Goal: Navigation & Orientation: Find specific page/section

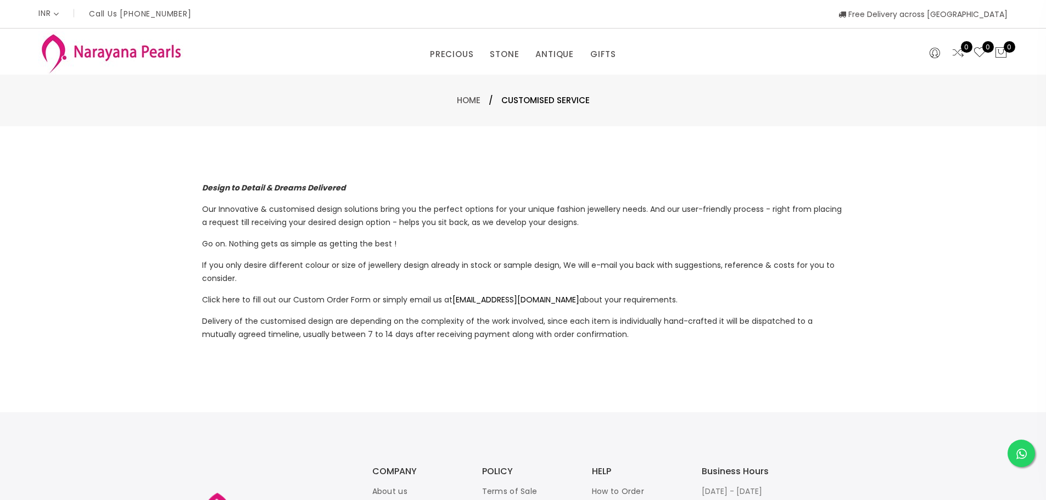
select select "INR"
click at [470, 87] on link "CUSTOM MADE-GEMS" at bounding box center [479, 88] width 93 height 18
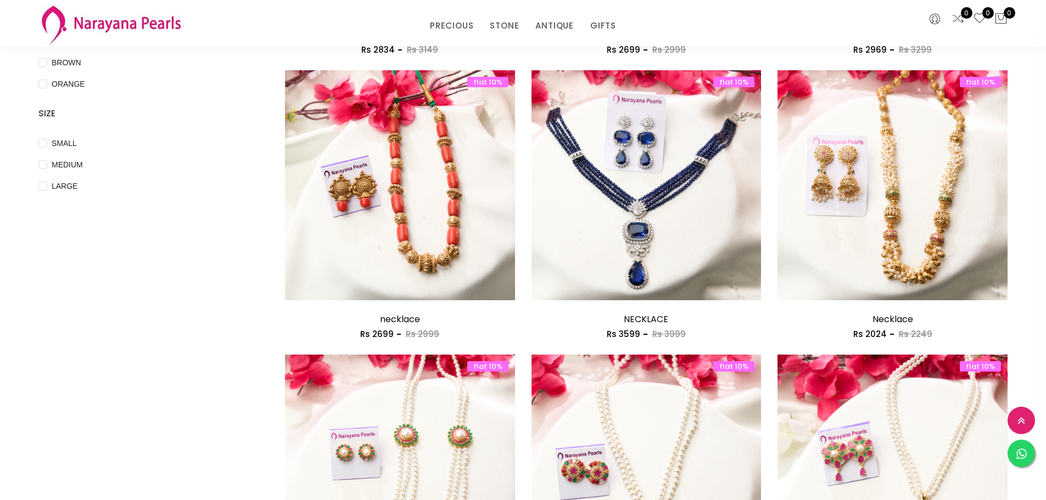
scroll to position [55, 0]
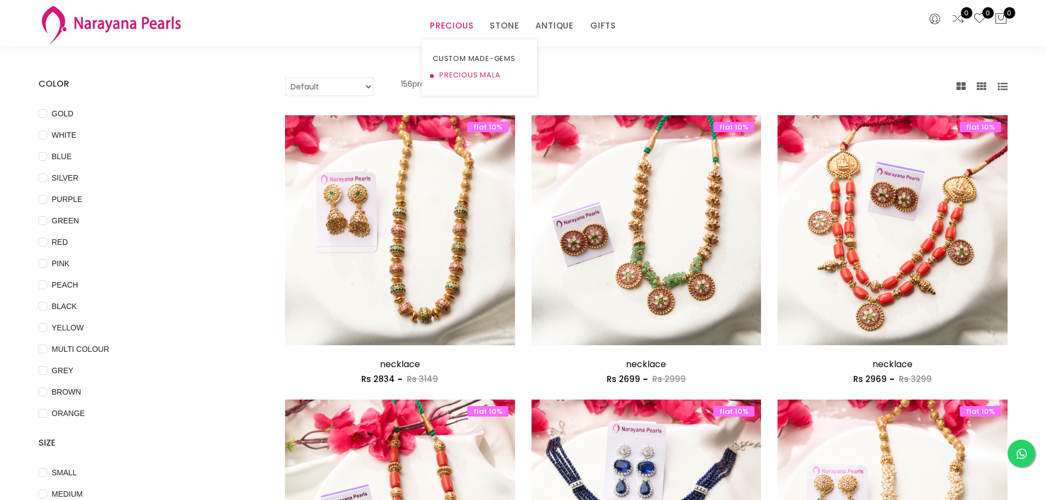
click at [450, 76] on link "PRECIOUS MALA" at bounding box center [479, 75] width 93 height 16
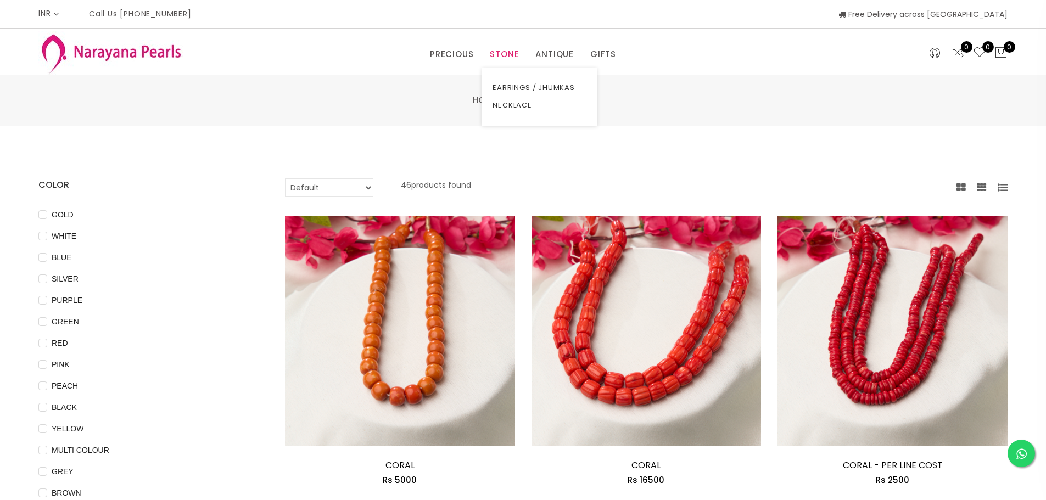
click at [499, 52] on link "STONE" at bounding box center [504, 54] width 29 height 16
click at [510, 91] on link "EARRINGS / JHUMKAS" at bounding box center [539, 88] width 93 height 18
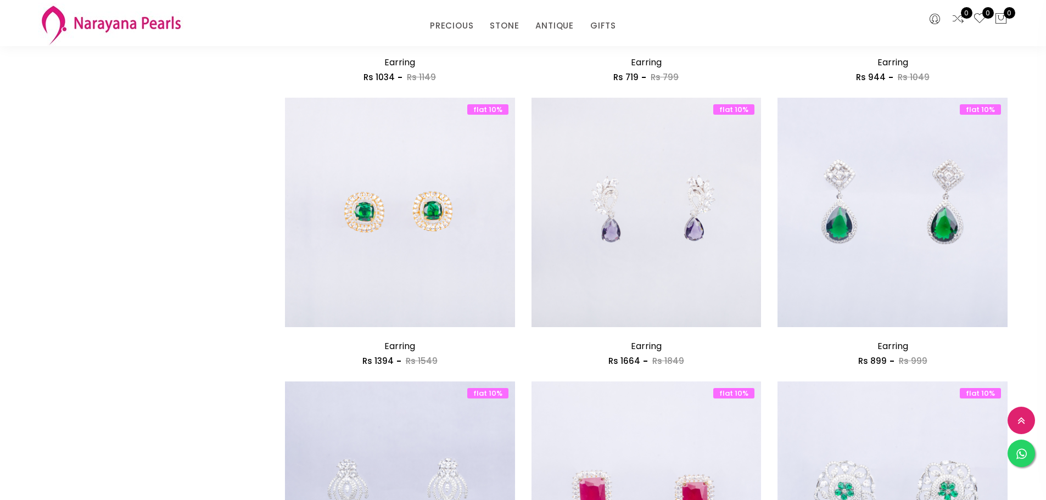
scroll to position [494, 0]
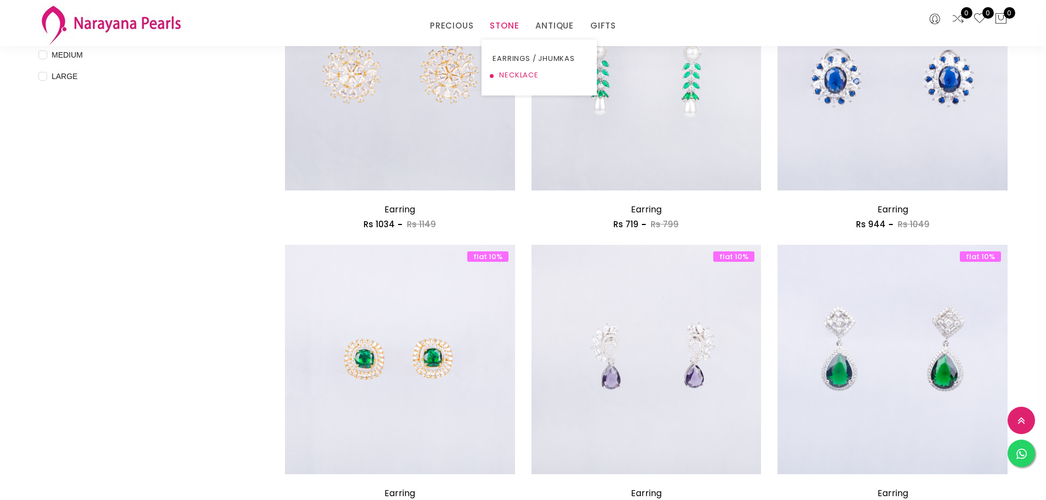
click at [511, 72] on link "NECKLACE" at bounding box center [539, 75] width 93 height 16
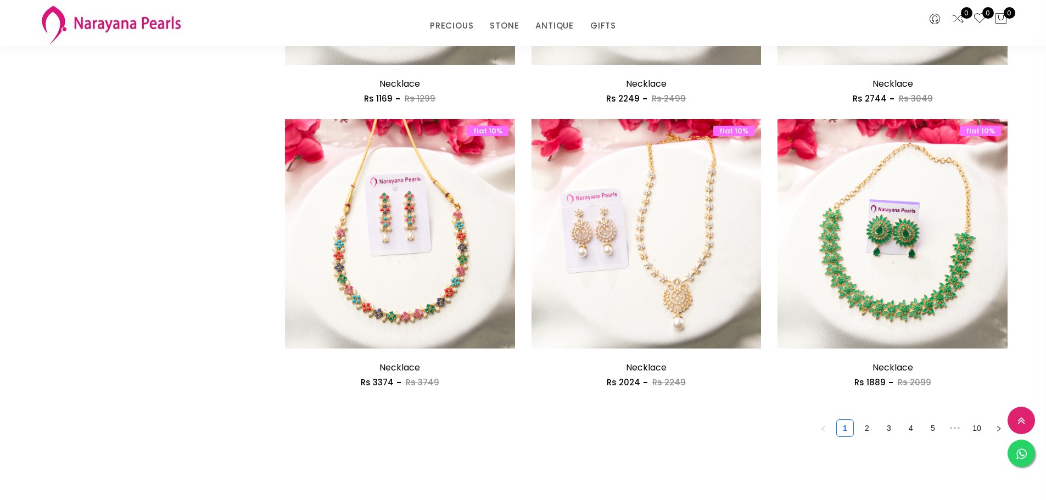
scroll to position [1867, 0]
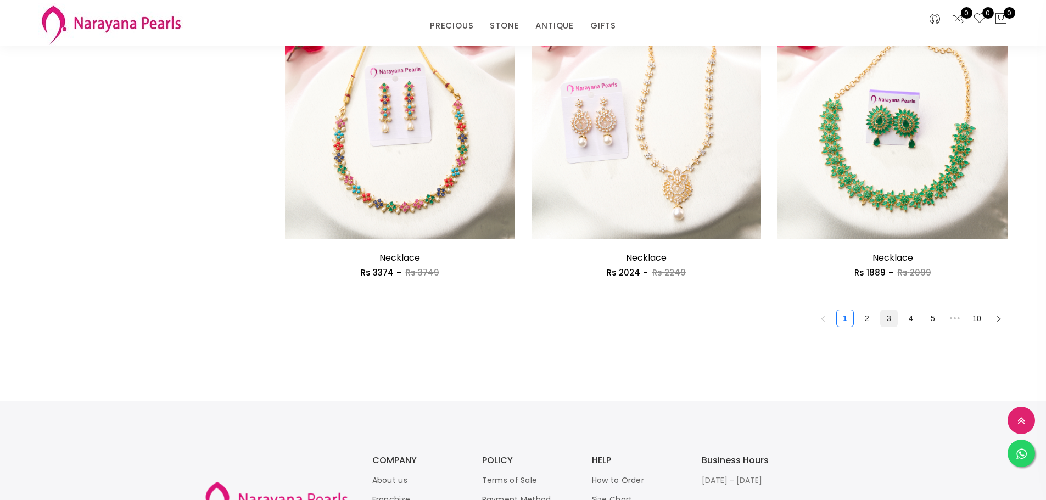
click at [891, 319] on link "3" at bounding box center [889, 318] width 16 height 16
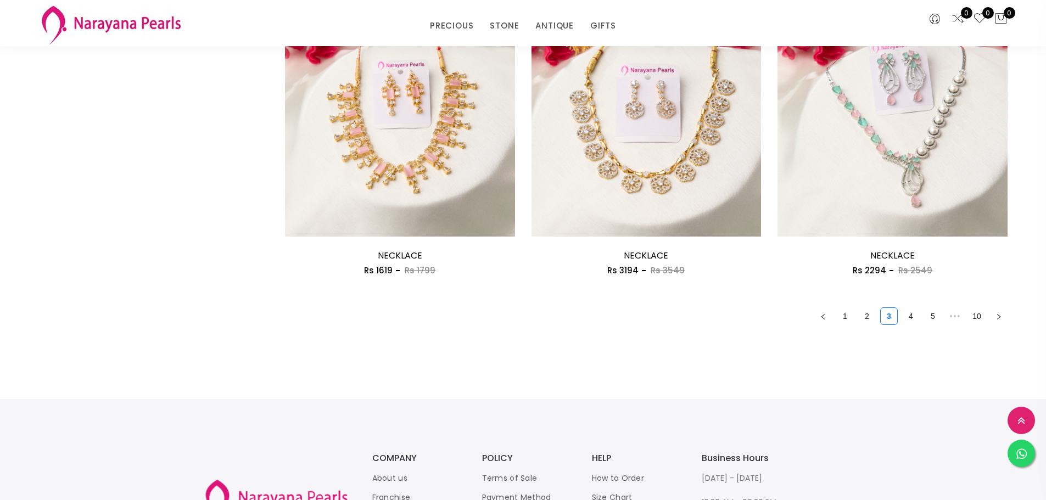
scroll to position [1922, 0]
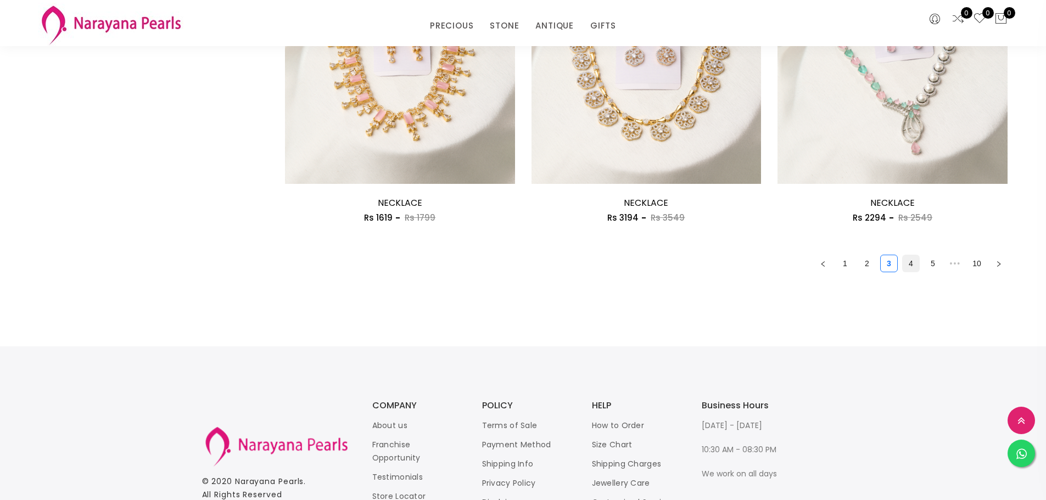
click at [914, 267] on link "4" at bounding box center [911, 263] width 16 height 16
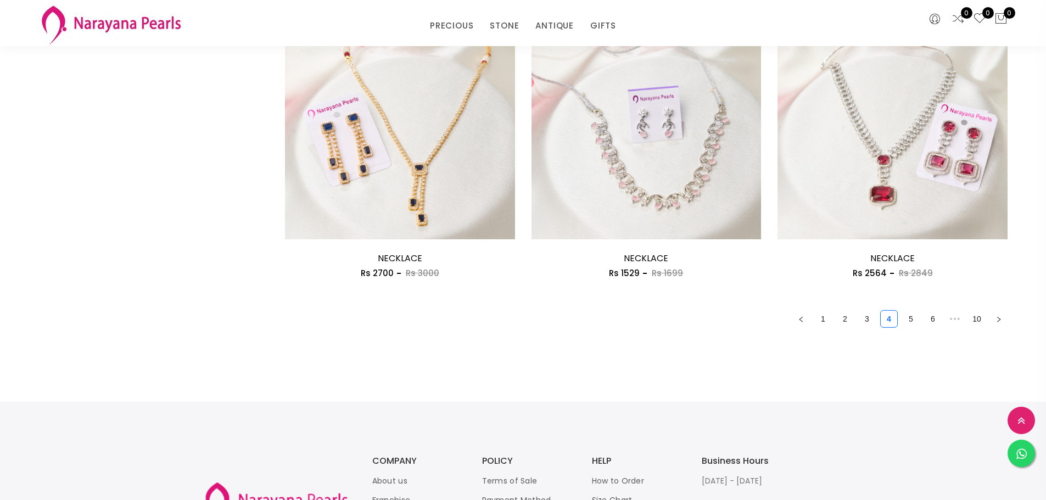
scroll to position [1867, 0]
click at [846, 319] on link "2" at bounding box center [845, 318] width 16 height 16
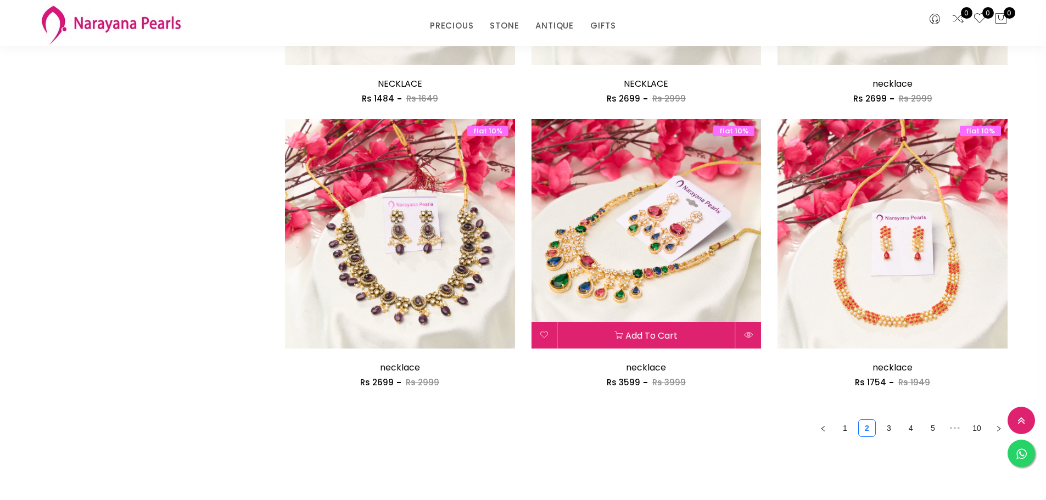
scroll to position [1428, 0]
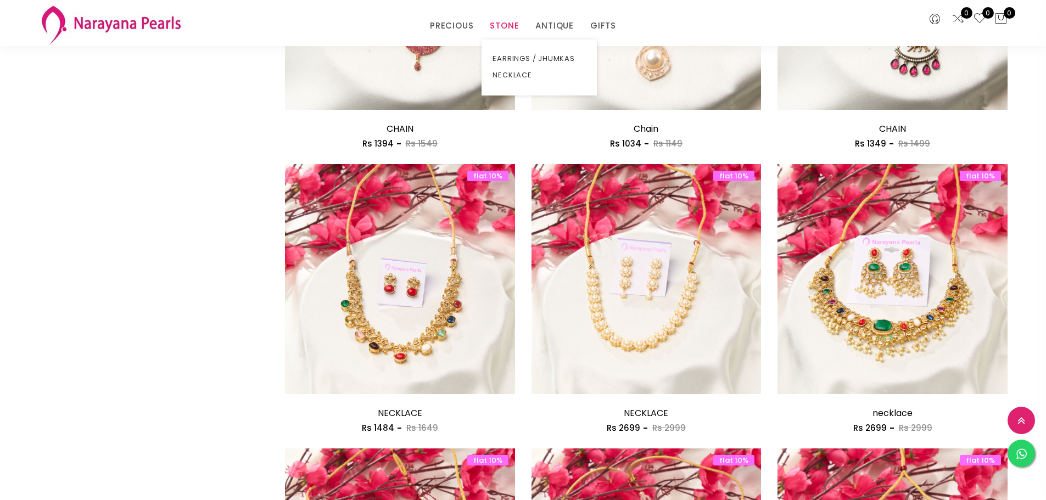
click at [504, 25] on link "STONE" at bounding box center [504, 26] width 29 height 16
click at [537, 25] on link "ANTIQUE" at bounding box center [555, 26] width 38 height 16
click at [559, 57] on link "EARRINGS / JHUMKAS" at bounding box center [584, 59] width 93 height 16
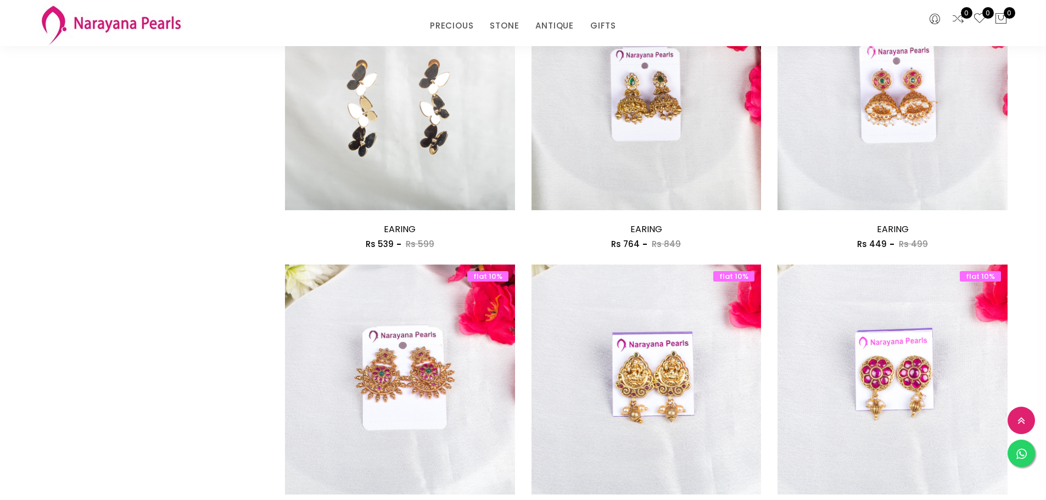
scroll to position [549, 0]
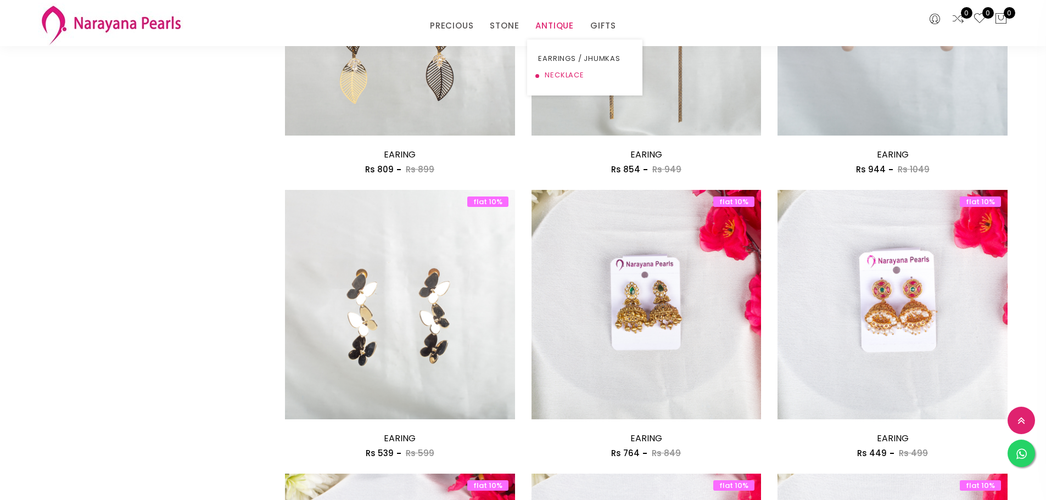
click at [559, 77] on link "NECKLACE" at bounding box center [584, 75] width 93 height 16
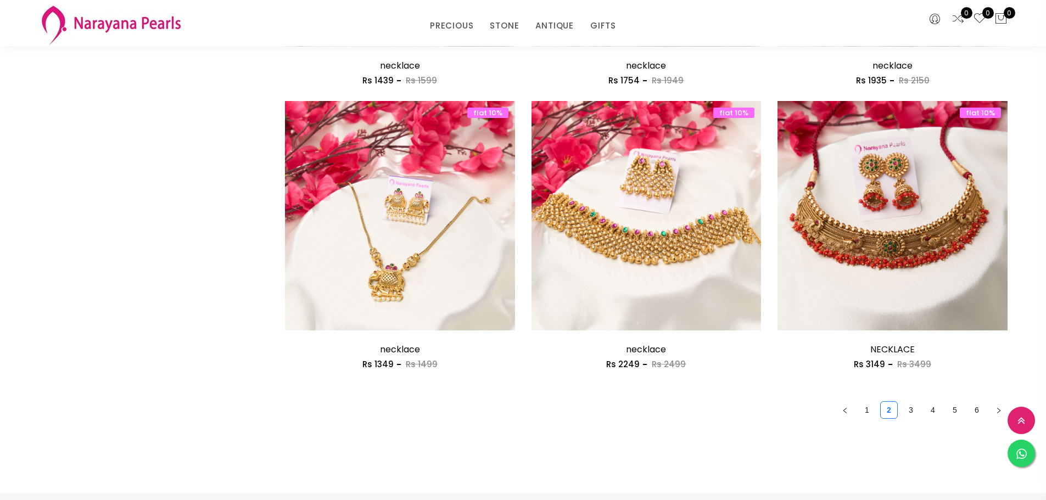
scroll to position [1867, 0]
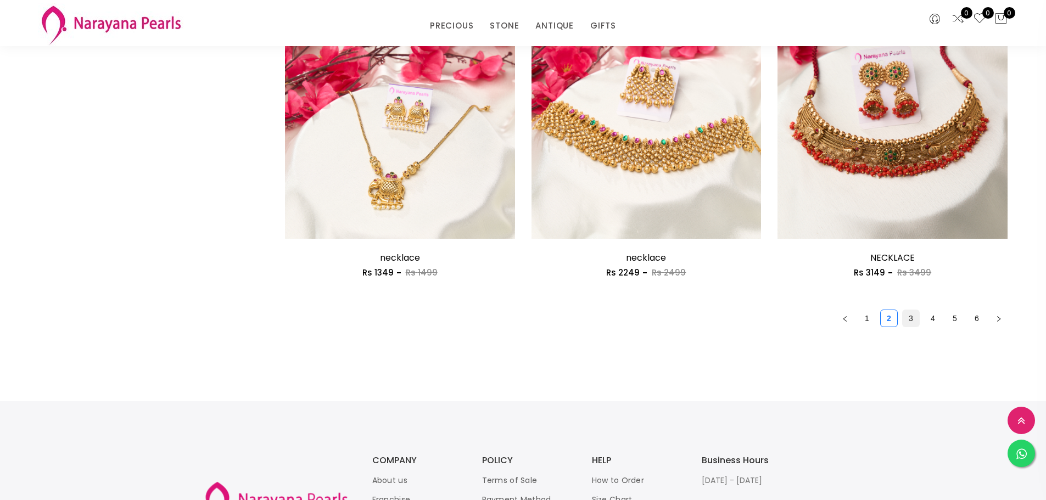
click at [913, 317] on link "3" at bounding box center [911, 318] width 16 height 16
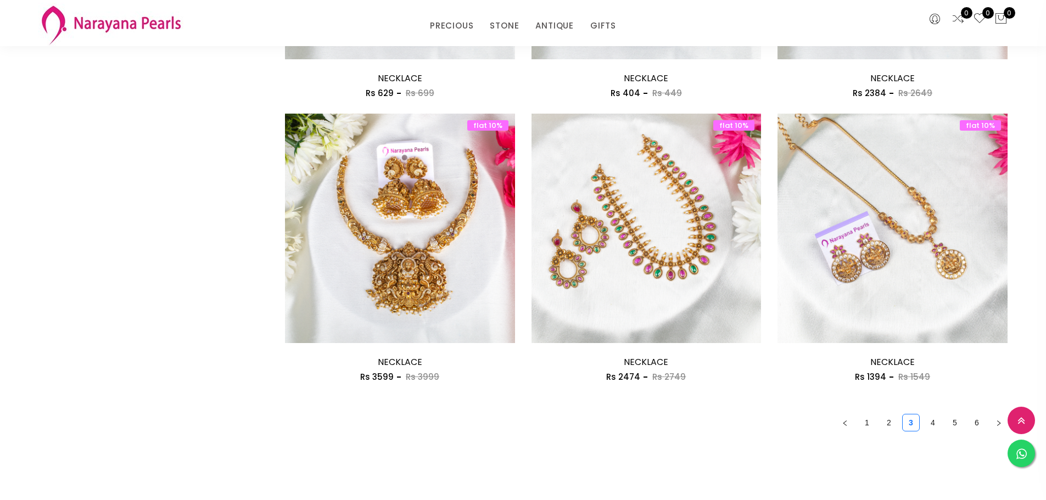
scroll to position [1867, 0]
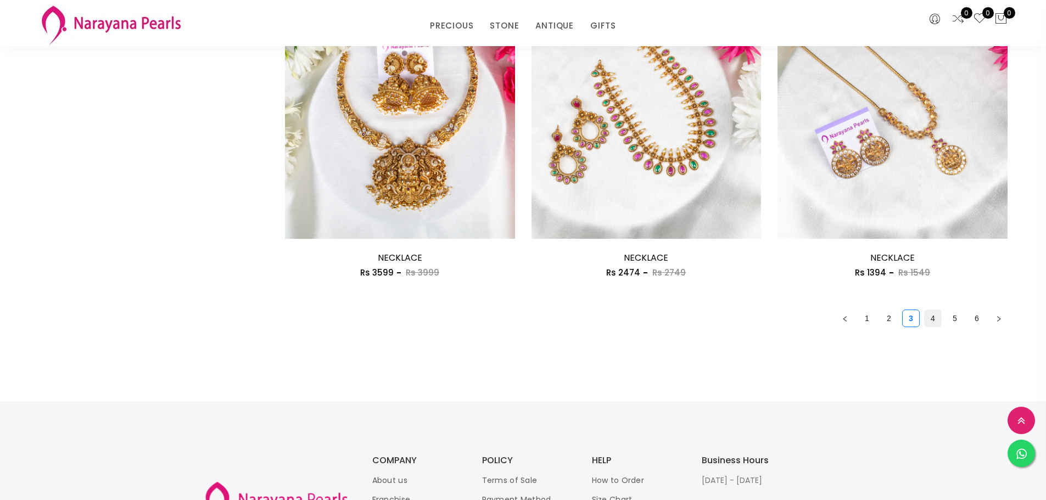
click at [932, 322] on link "4" at bounding box center [933, 318] width 16 height 16
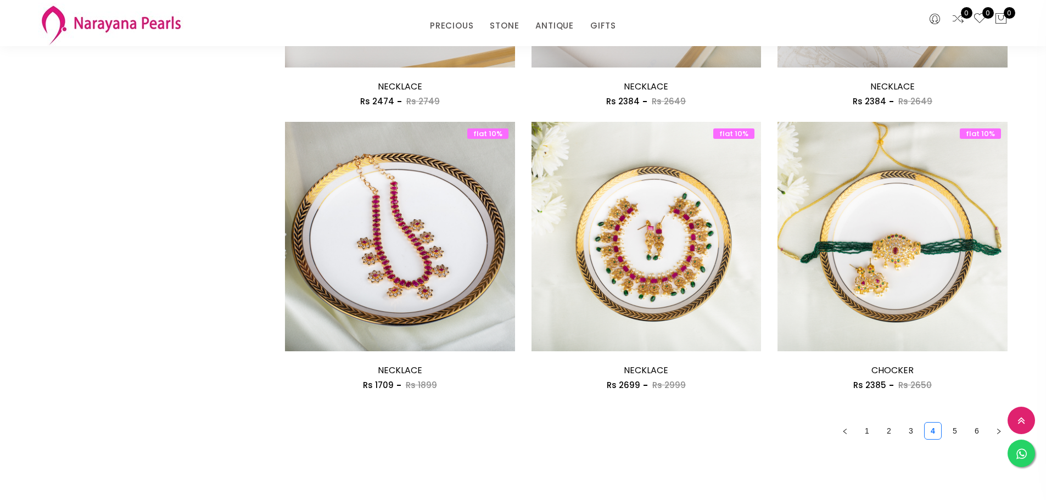
scroll to position [1758, 0]
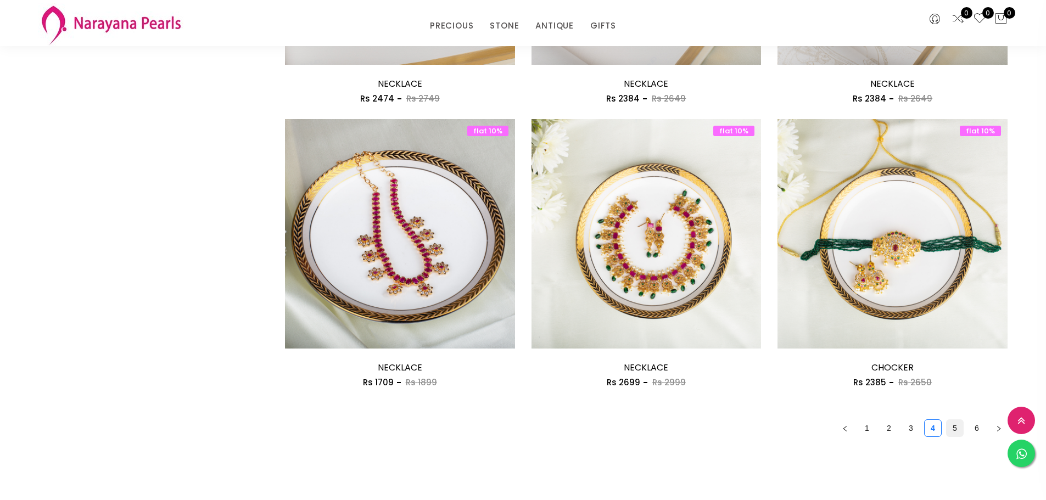
click at [956, 430] on link "5" at bounding box center [955, 428] width 16 height 16
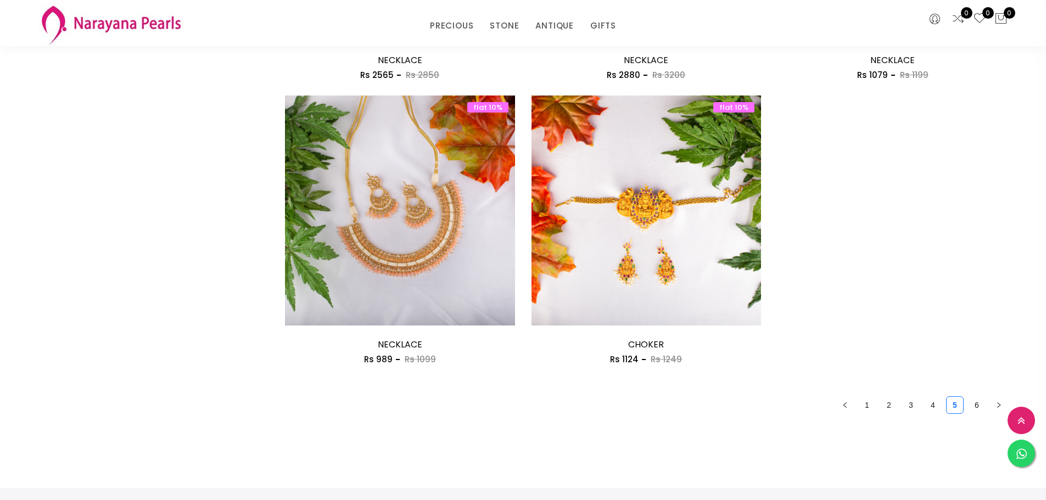
scroll to position [1538, 0]
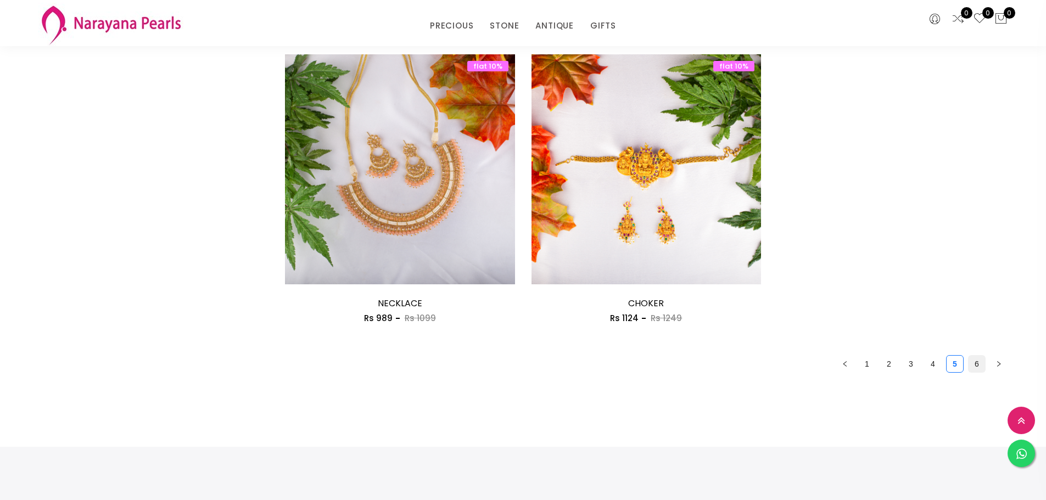
click at [975, 367] on link "6" at bounding box center [977, 364] width 16 height 16
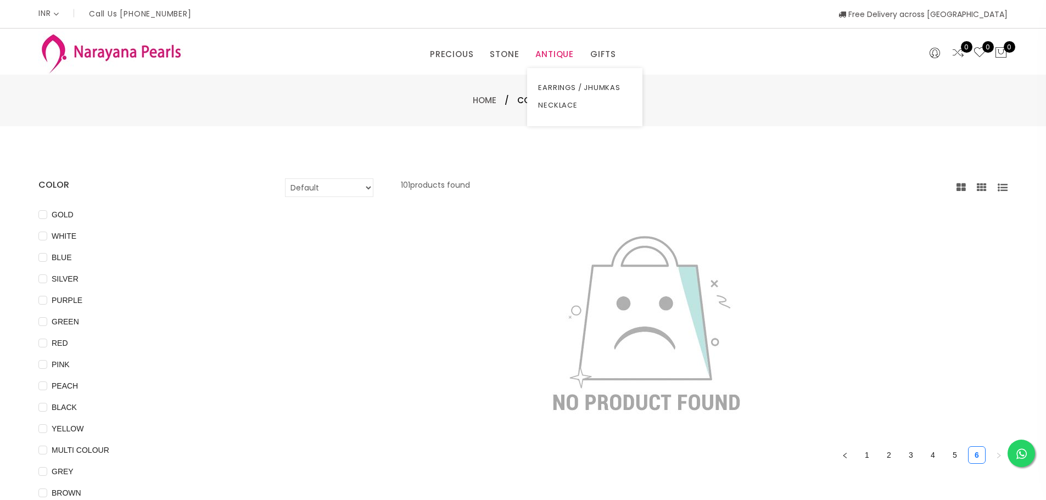
click at [555, 58] on link "ANTIQUE" at bounding box center [555, 54] width 38 height 16
click at [603, 104] on link "TRADITIONAL GIFTS" at bounding box center [639, 106] width 93 height 18
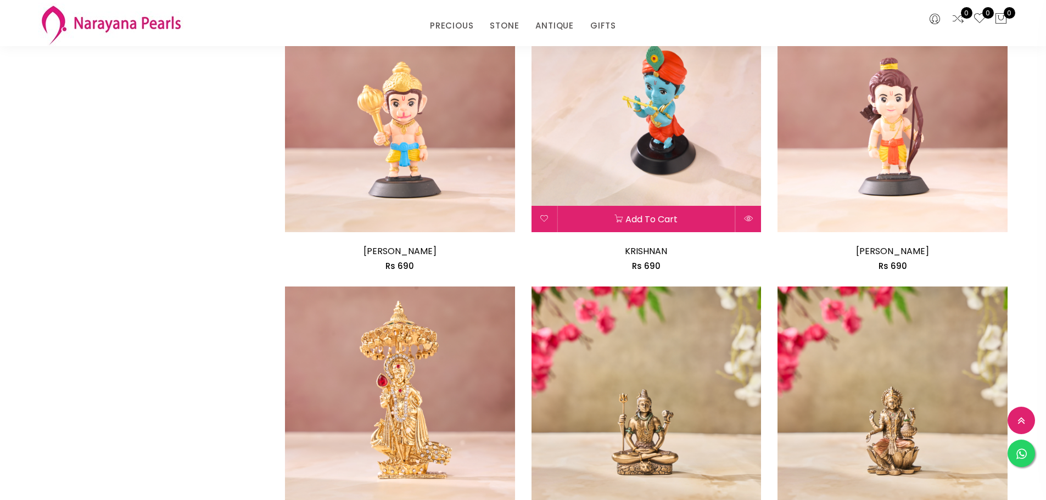
scroll to position [1867, 0]
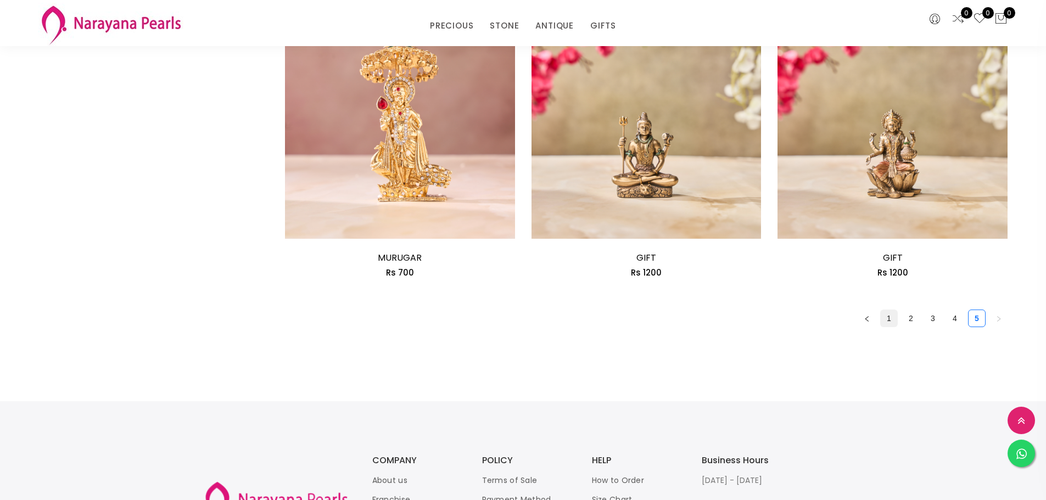
click at [892, 317] on link "1" at bounding box center [889, 318] width 16 height 16
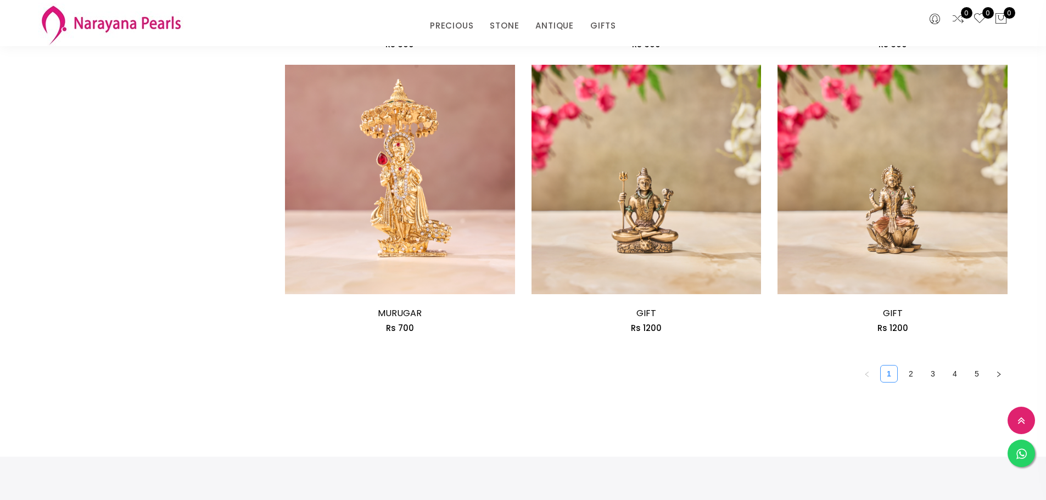
scroll to position [1813, 0]
click at [932, 369] on link "3" at bounding box center [933, 373] width 16 height 16
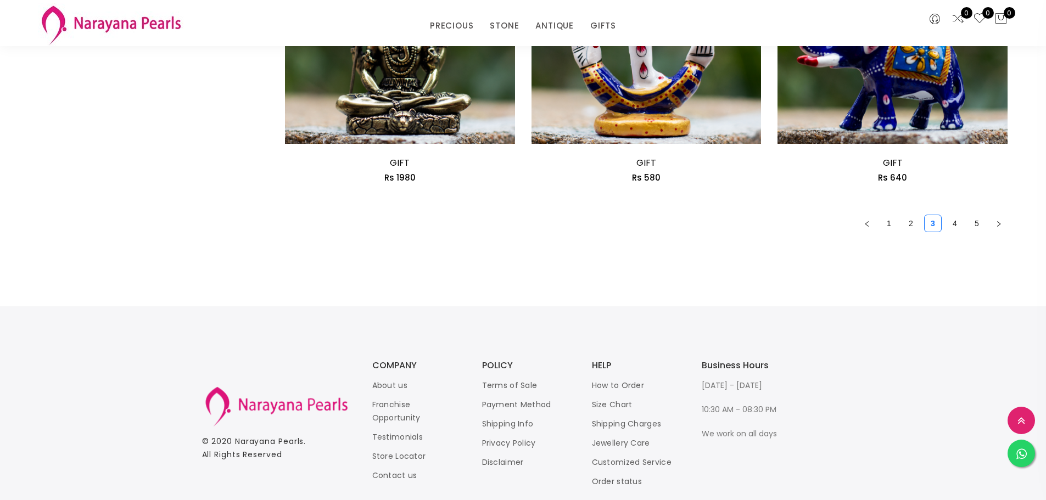
scroll to position [1977, 0]
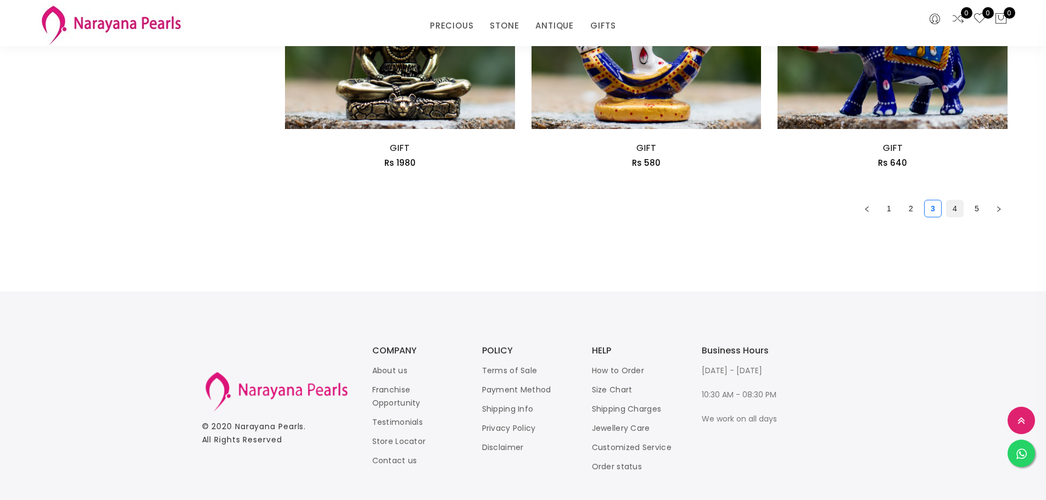
click at [956, 210] on link "4" at bounding box center [955, 208] width 16 height 16
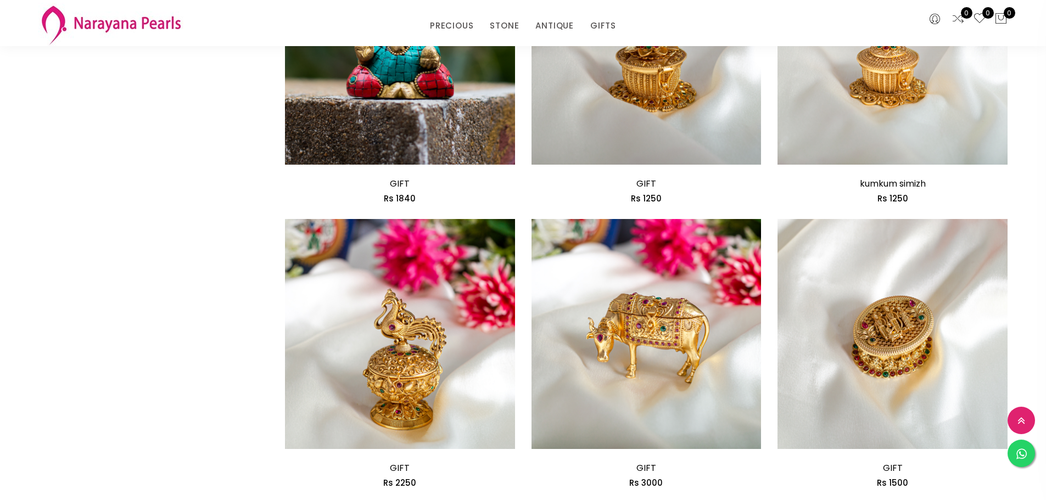
scroll to position [1703, 0]
